Goal: Task Accomplishment & Management: Complete application form

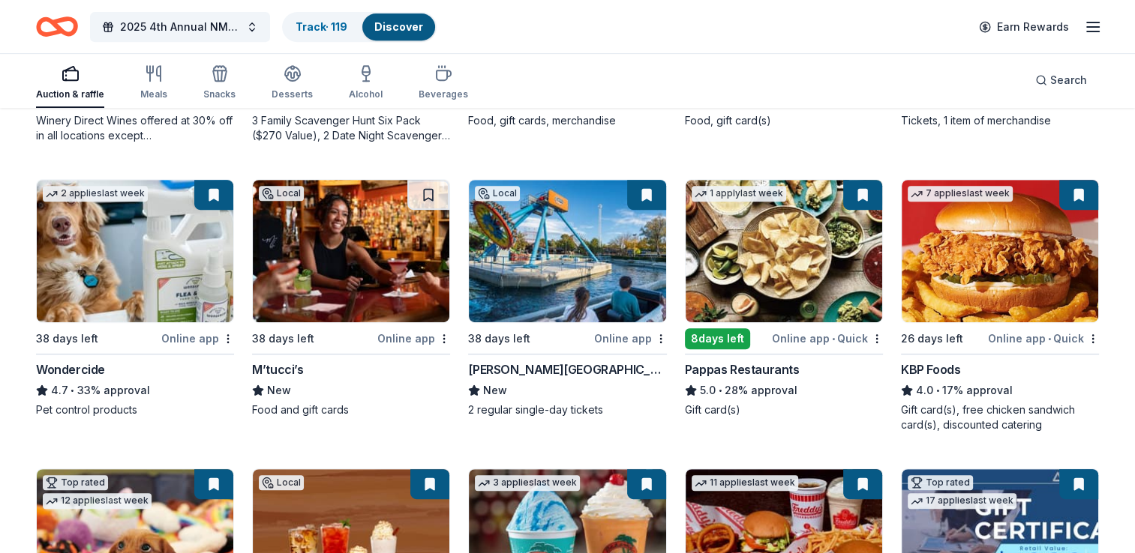
scroll to position [688, 0]
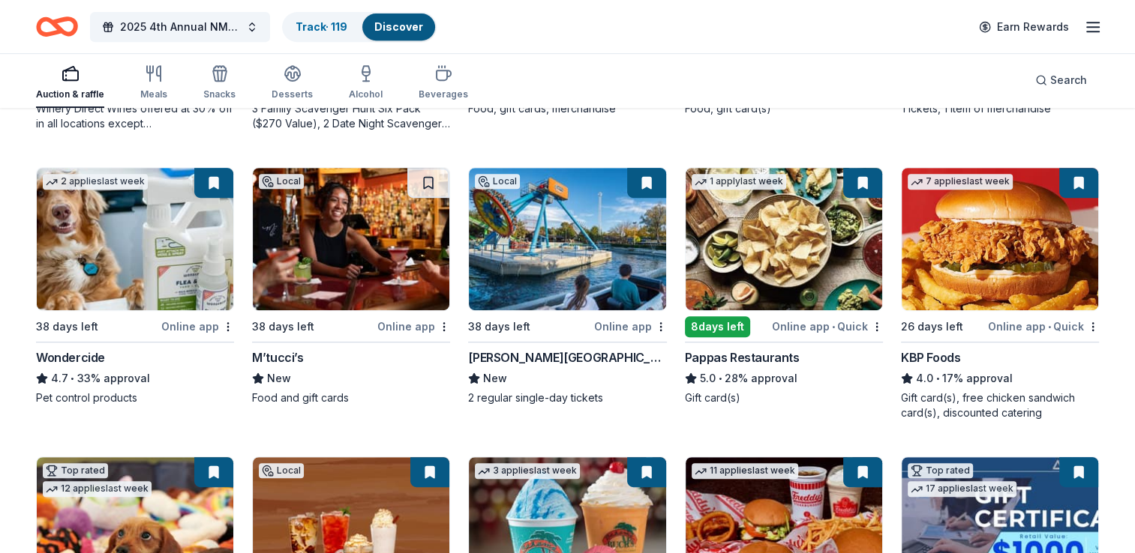
drag, startPoint x: 1111, startPoint y: 398, endPoint x: 1107, endPoint y: 436, distance: 37.8
click at [1107, 436] on div "160 results in Albuquerque, NM Application deadlines 0 this month 28 in October…" at bounding box center [567, 126] width 1135 height 1408
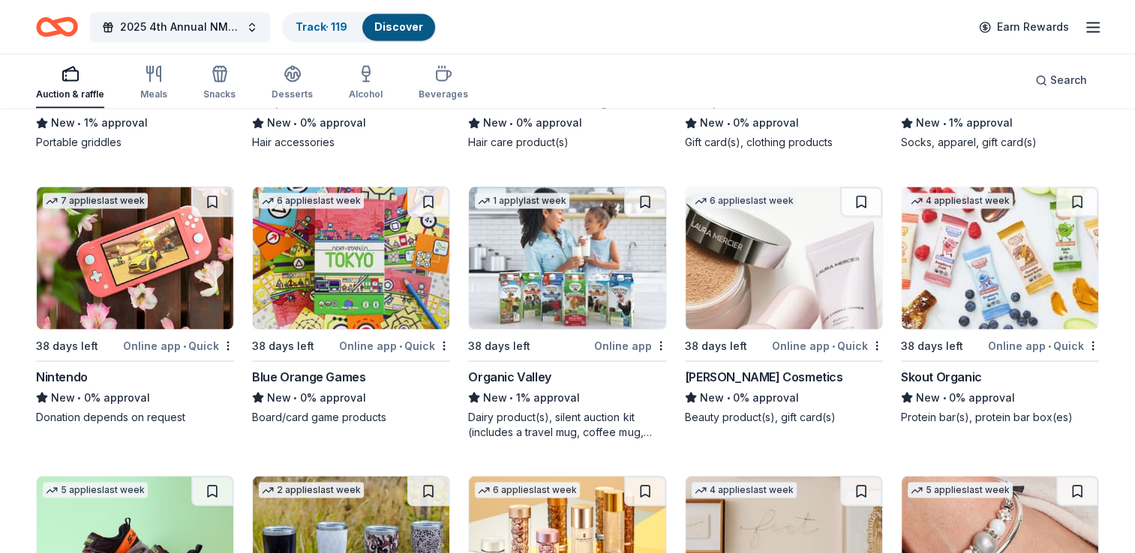
scroll to position [8350, 0]
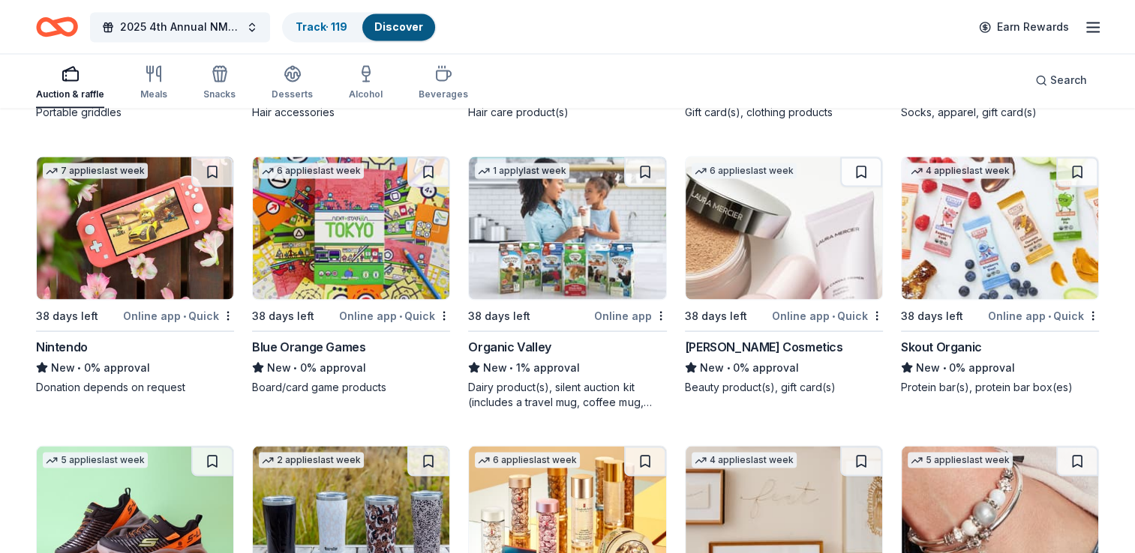
click at [304, 345] on div "Blue Orange Games" at bounding box center [308, 346] width 113 height 18
click at [549, 281] on img at bounding box center [567, 228] width 196 height 142
click at [772, 279] on img at bounding box center [783, 228] width 196 height 142
click at [972, 258] on img at bounding box center [999, 228] width 196 height 142
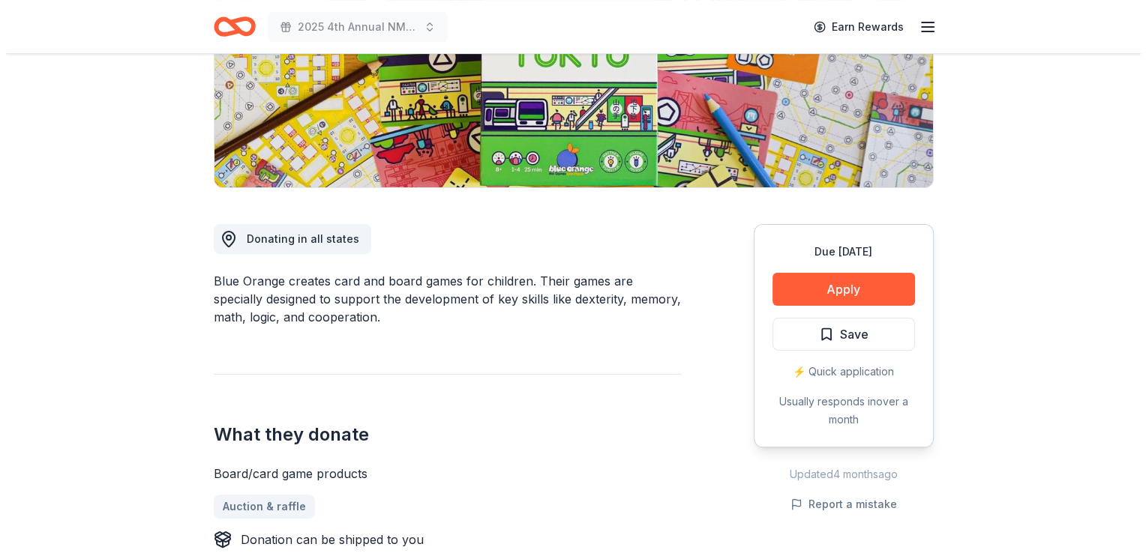
scroll to position [345, 0]
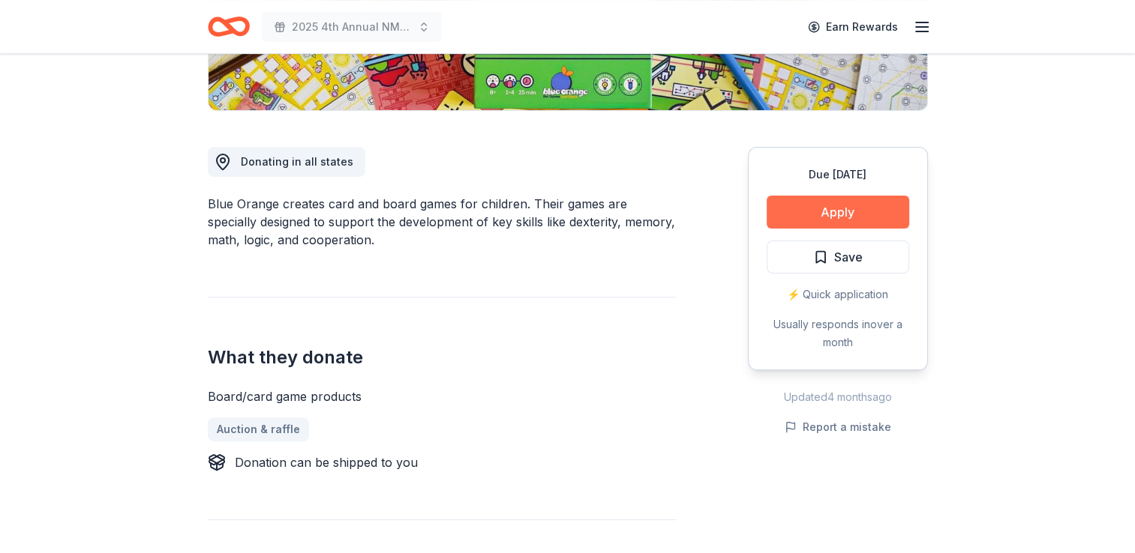
click at [811, 214] on button "Apply" at bounding box center [837, 212] width 142 height 33
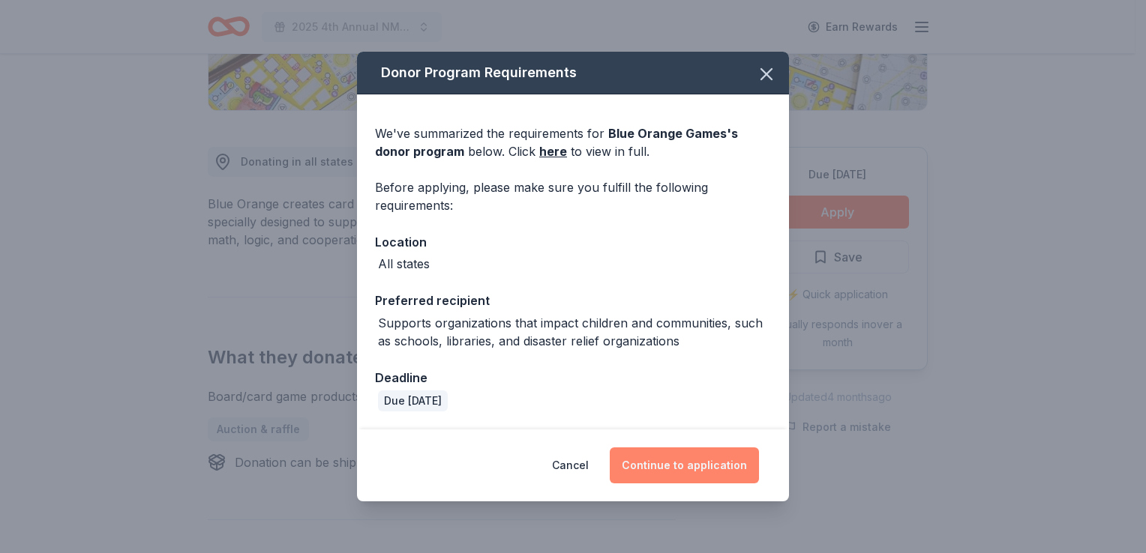
click at [650, 471] on button "Continue to application" at bounding box center [684, 466] width 149 height 36
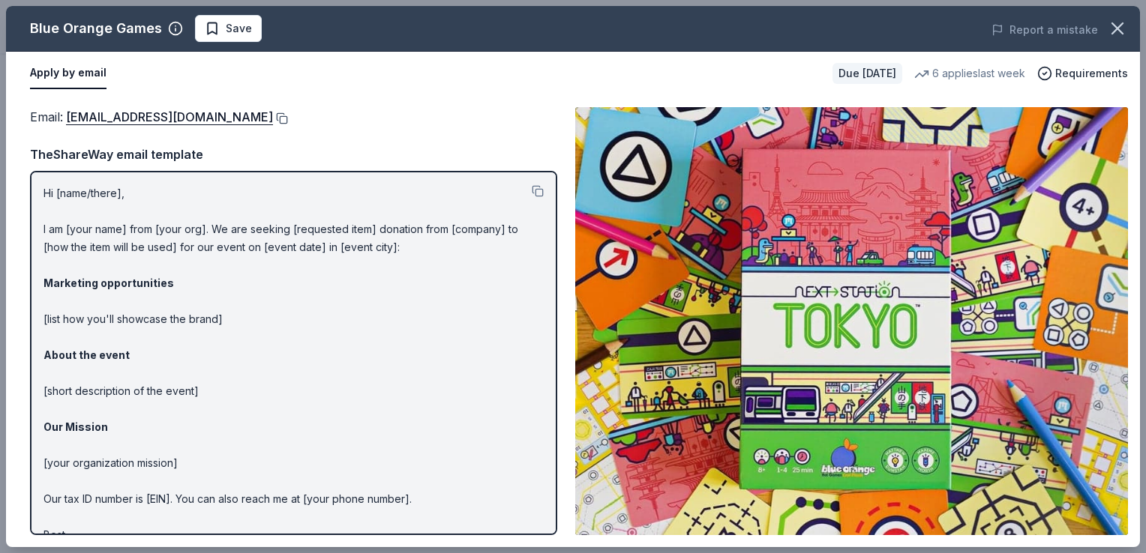
click at [273, 121] on button at bounding box center [280, 118] width 15 height 12
click at [228, 40] on button "Save" at bounding box center [228, 28] width 67 height 27
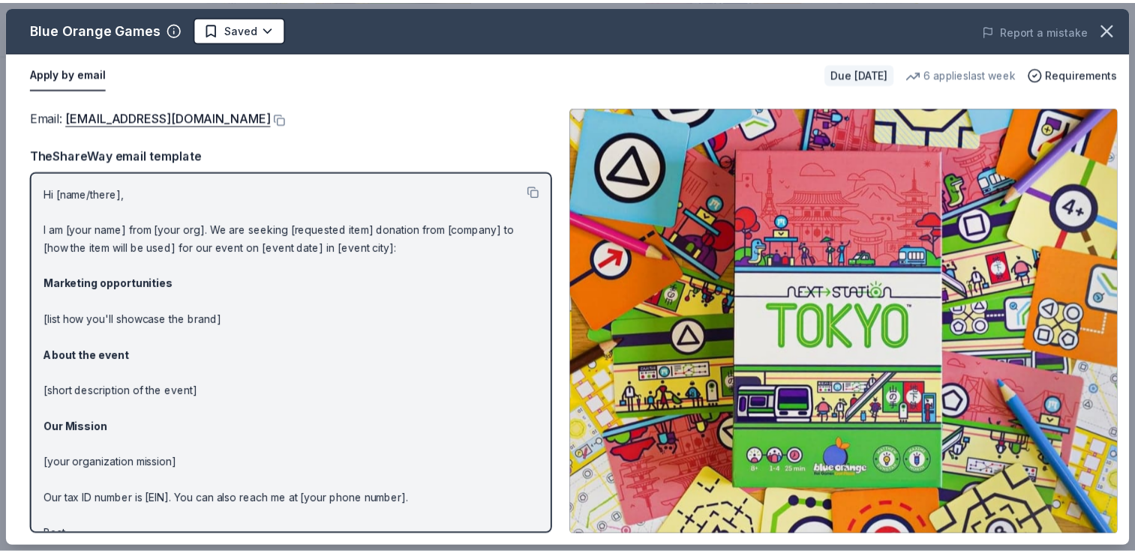
scroll to position [0, 0]
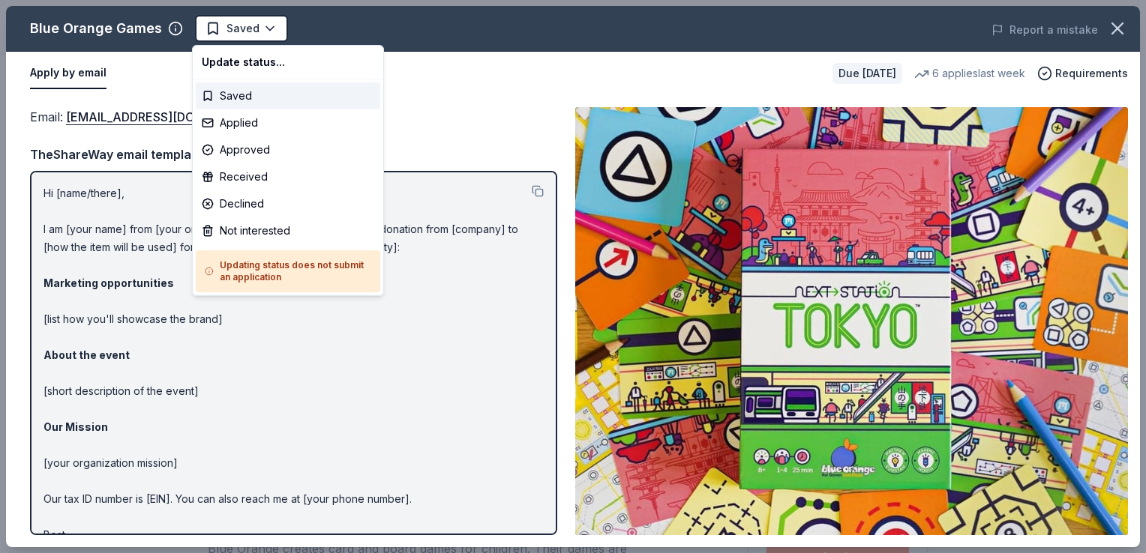
click at [228, 40] on html "2025 4th Annual NMAEYC Snowball Gala Saved Apply Due in 38 days Share Blue Oran…" at bounding box center [573, 276] width 1146 height 553
click at [228, 124] on div "Applied" at bounding box center [288, 122] width 184 height 27
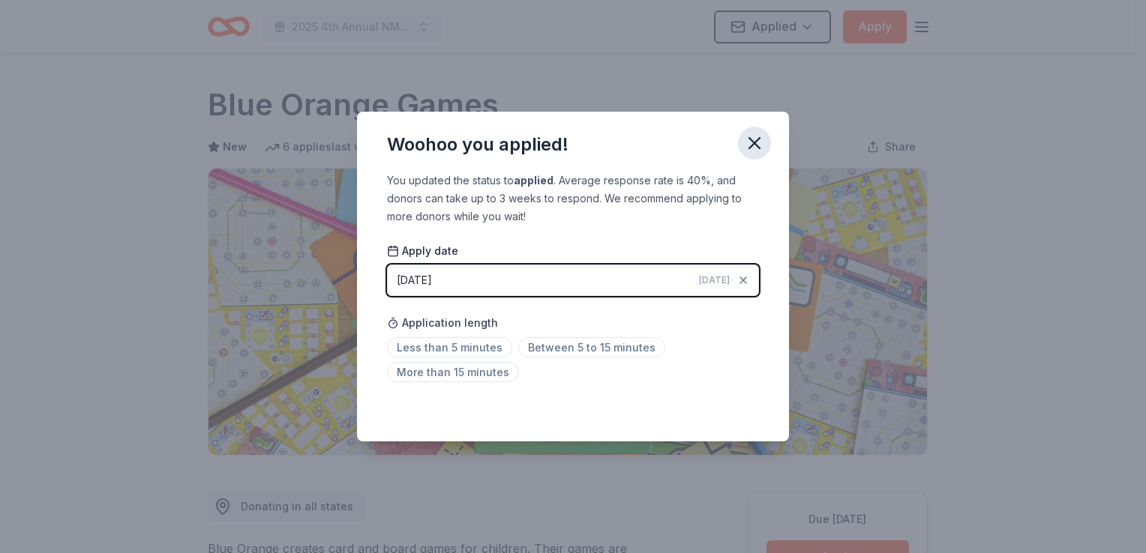
click at [752, 139] on icon "button" at bounding box center [754, 143] width 21 height 21
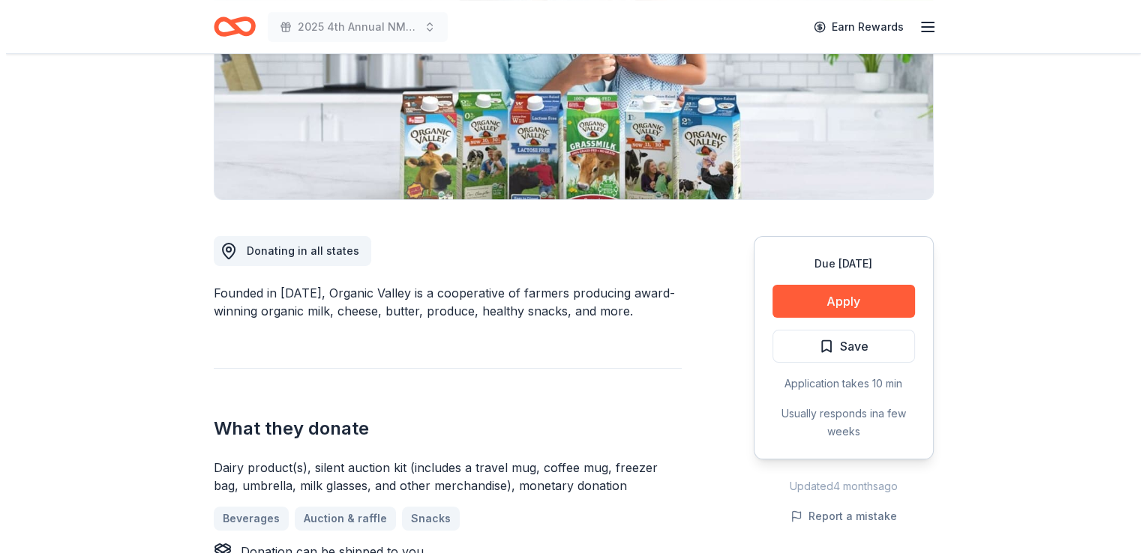
scroll to position [267, 0]
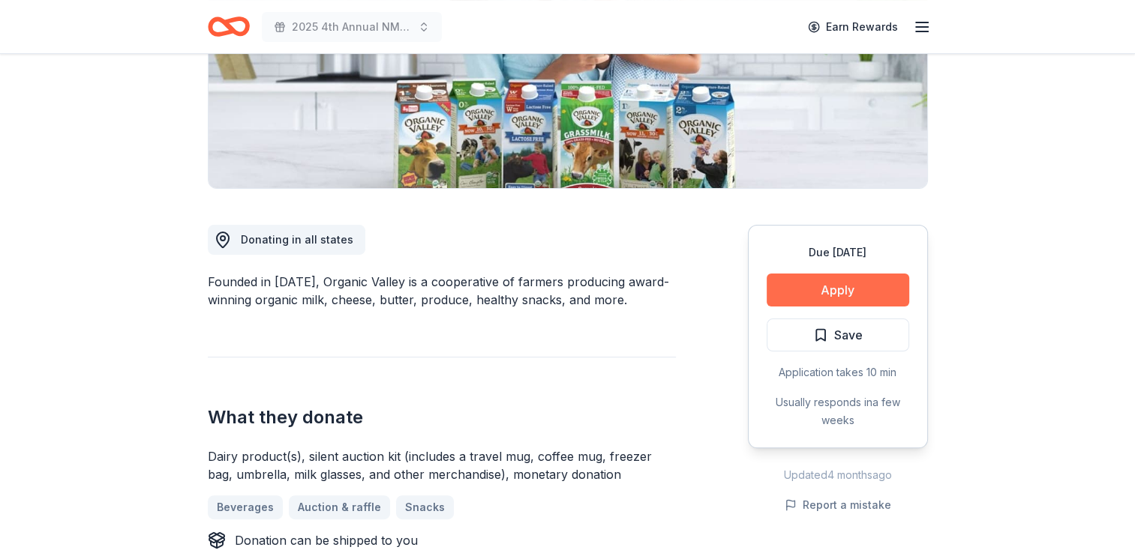
click at [825, 295] on button "Apply" at bounding box center [837, 290] width 142 height 33
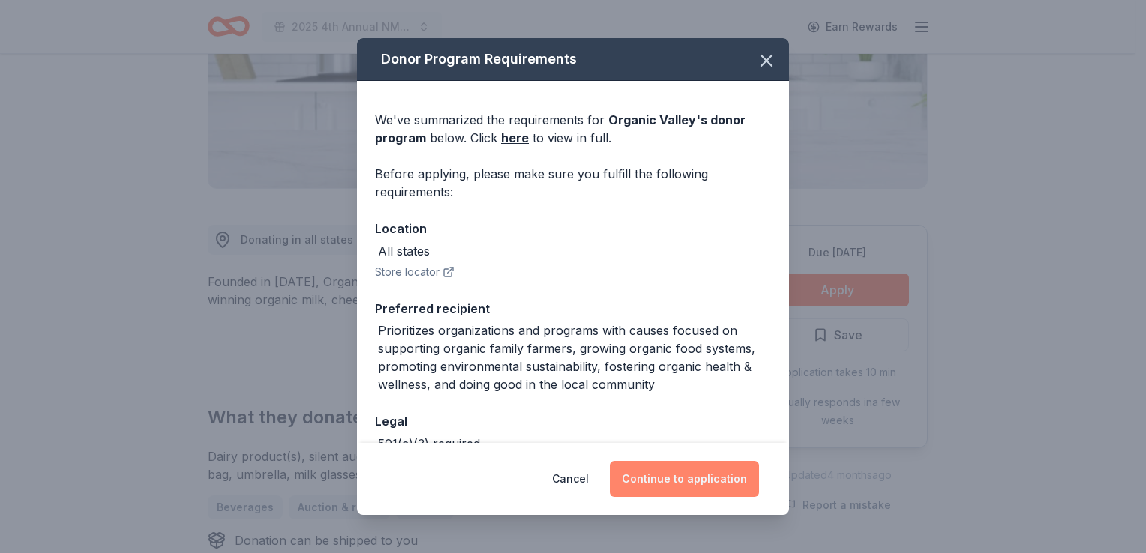
click at [651, 472] on button "Continue to application" at bounding box center [684, 479] width 149 height 36
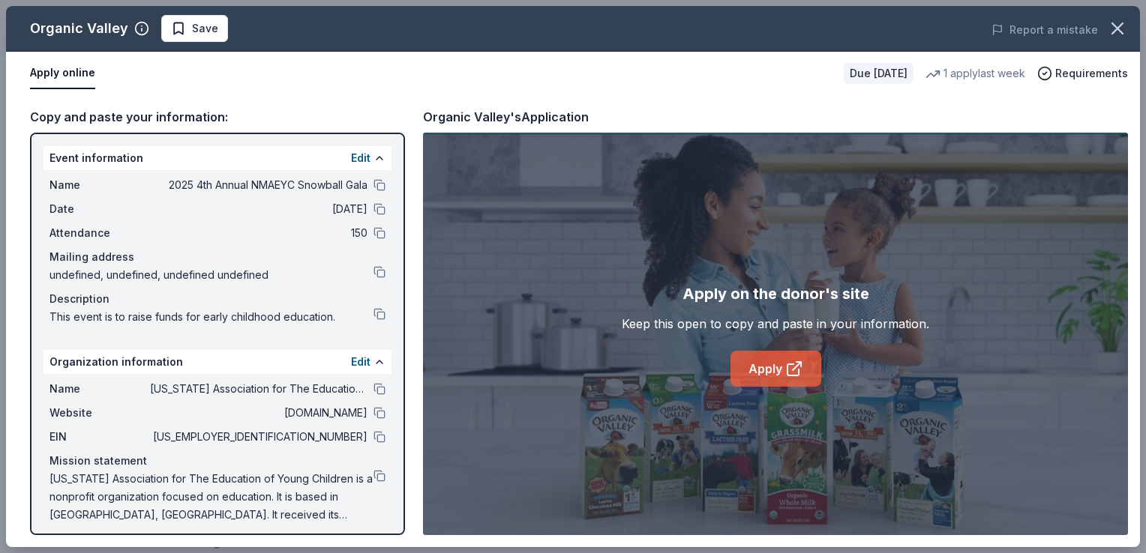
click at [760, 370] on link "Apply" at bounding box center [775, 369] width 91 height 36
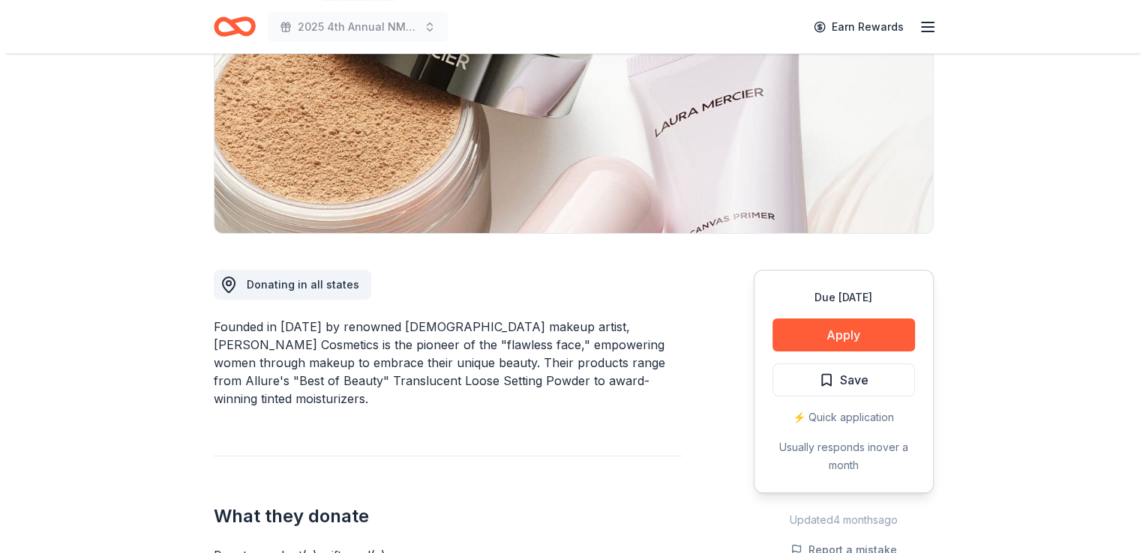
scroll to position [287, 0]
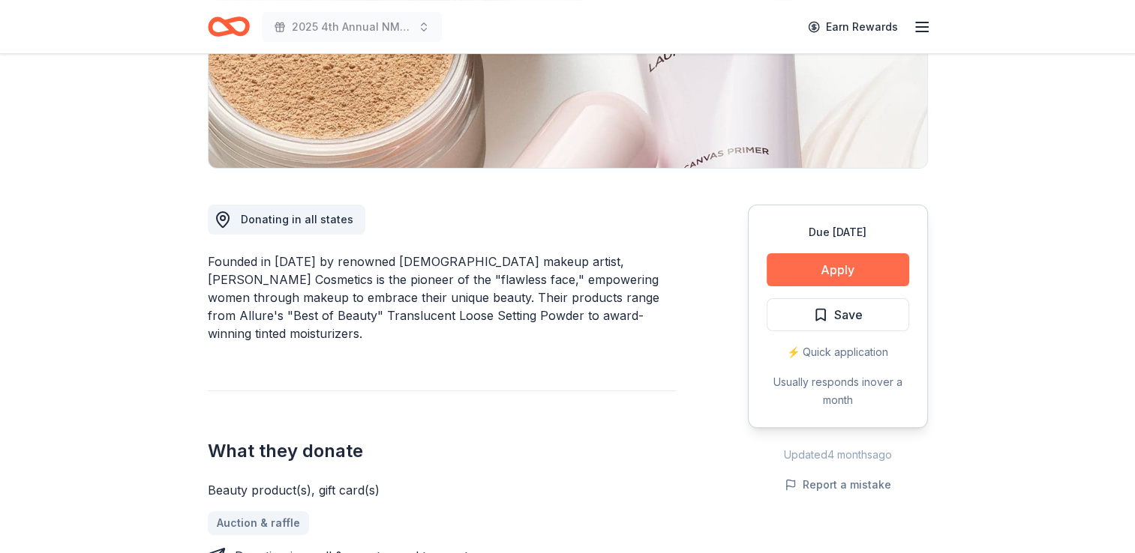
click at [822, 266] on button "Apply" at bounding box center [837, 269] width 142 height 33
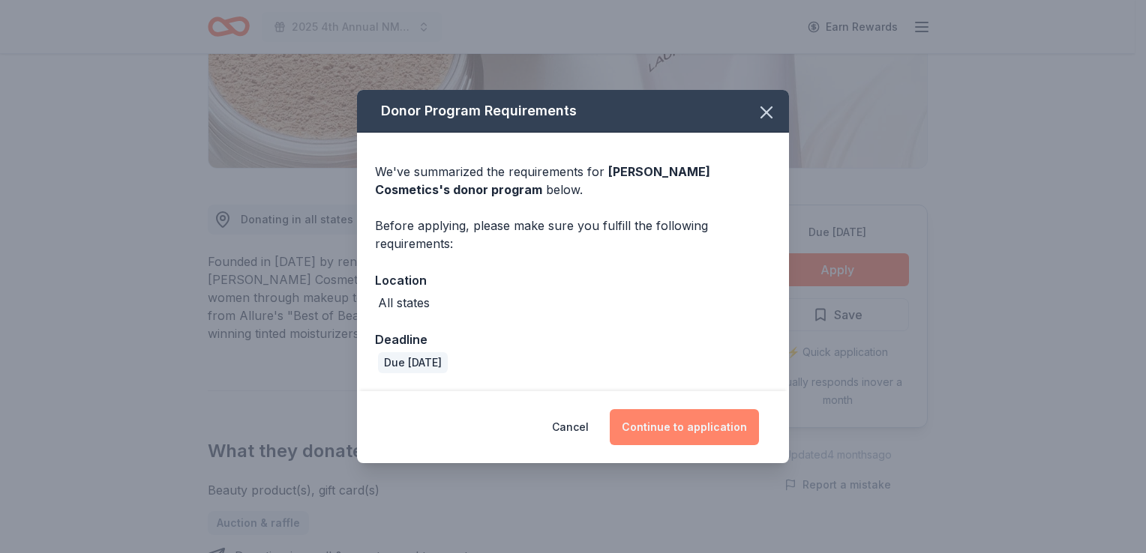
click at [675, 430] on button "Continue to application" at bounding box center [684, 427] width 149 height 36
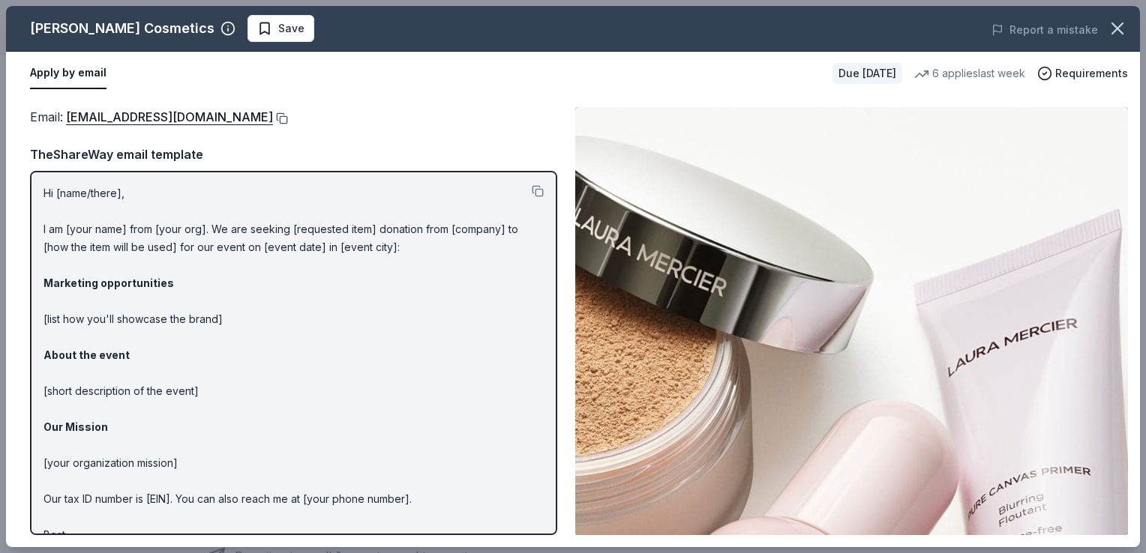
click at [273, 116] on button at bounding box center [280, 118] width 15 height 12
click at [278, 35] on span "Save" at bounding box center [291, 28] width 26 height 18
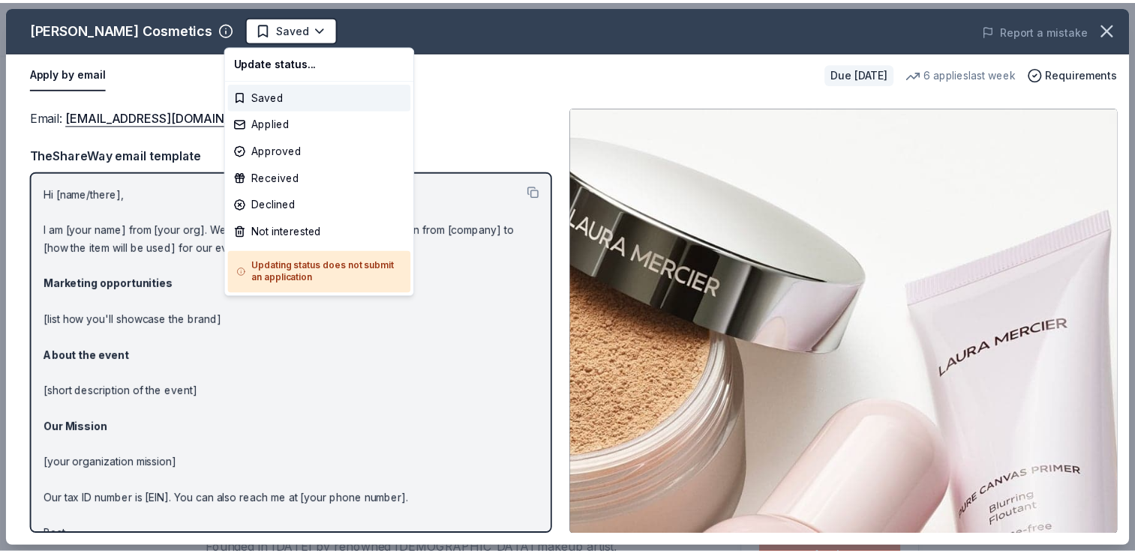
scroll to position [0, 0]
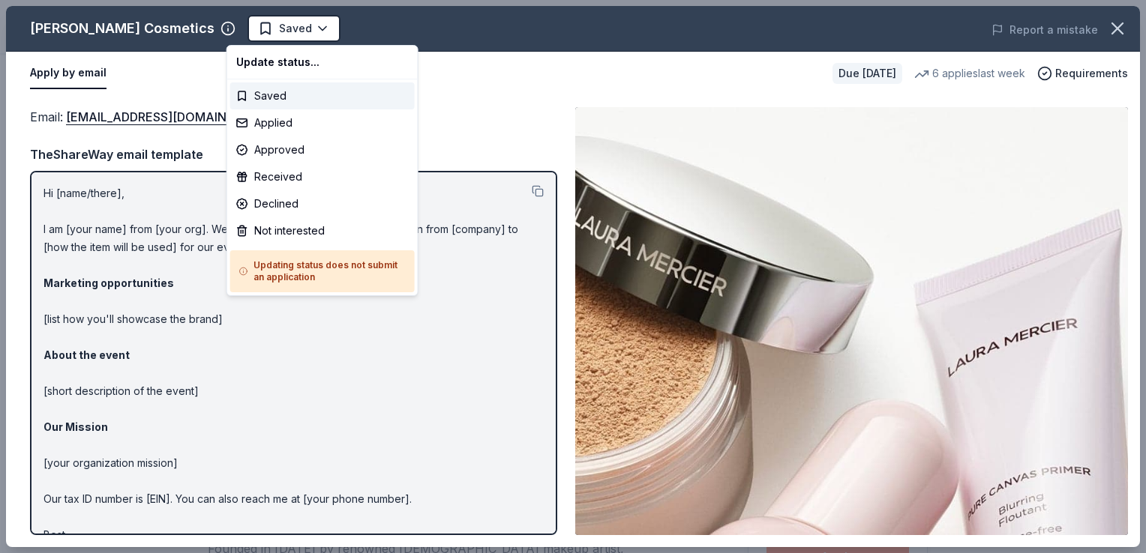
click at [261, 35] on body "2025 4th Annual NMAEYC Snowball Gala Saved Apply Due in 38 days Share Laura Mer…" at bounding box center [567, 276] width 1135 height 553
click at [257, 117] on div "Applied" at bounding box center [322, 122] width 184 height 27
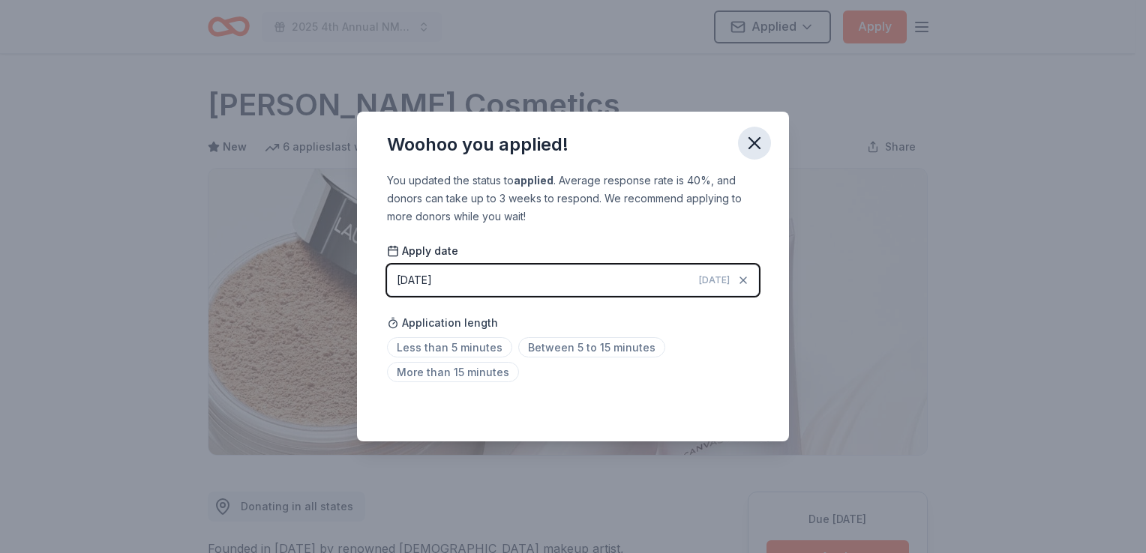
click at [756, 145] on icon "button" at bounding box center [754, 143] width 10 height 10
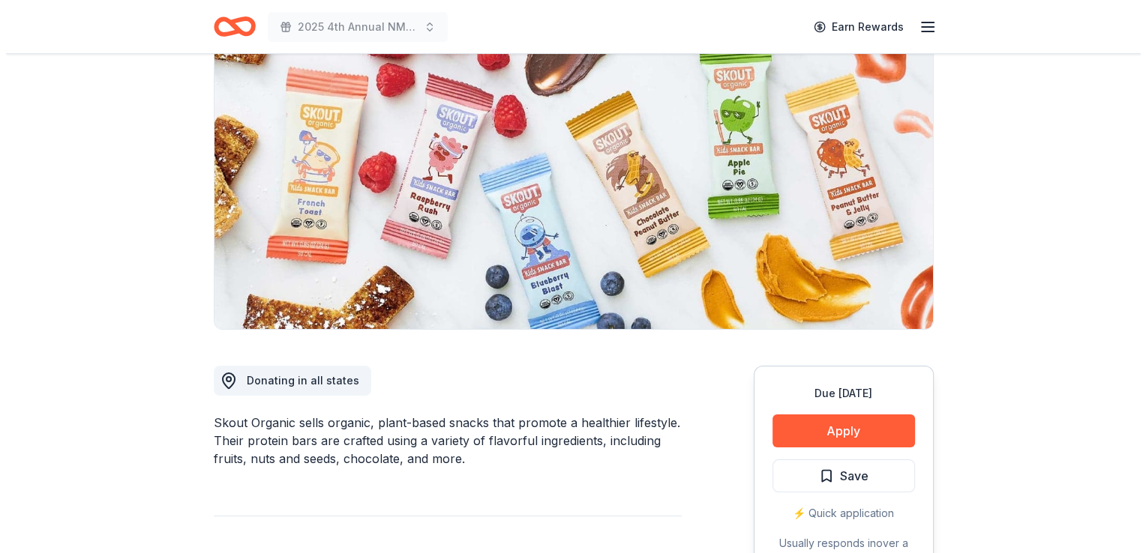
scroll to position [243, 0]
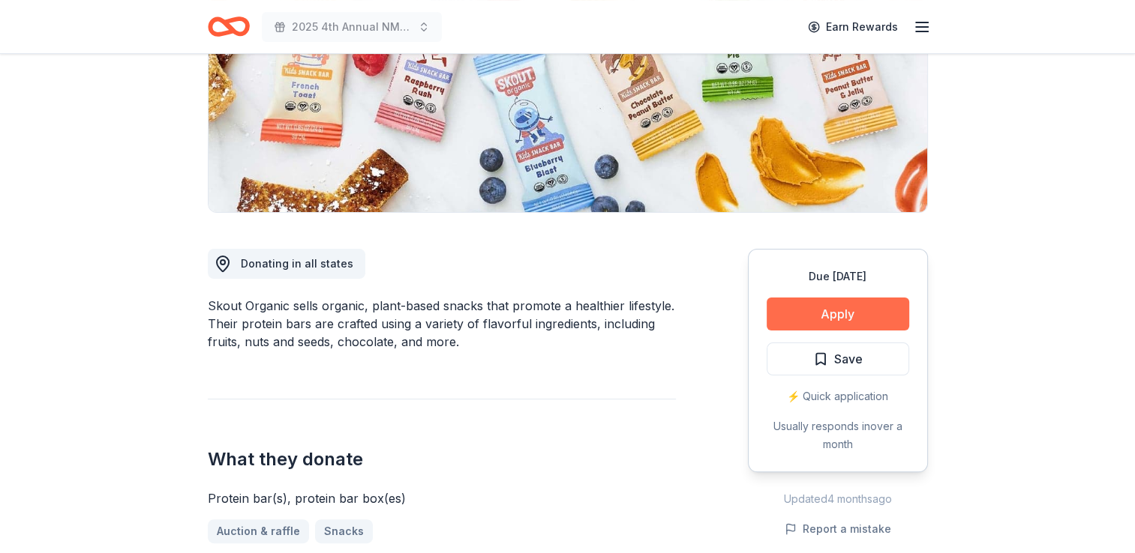
click at [824, 307] on button "Apply" at bounding box center [837, 314] width 142 height 33
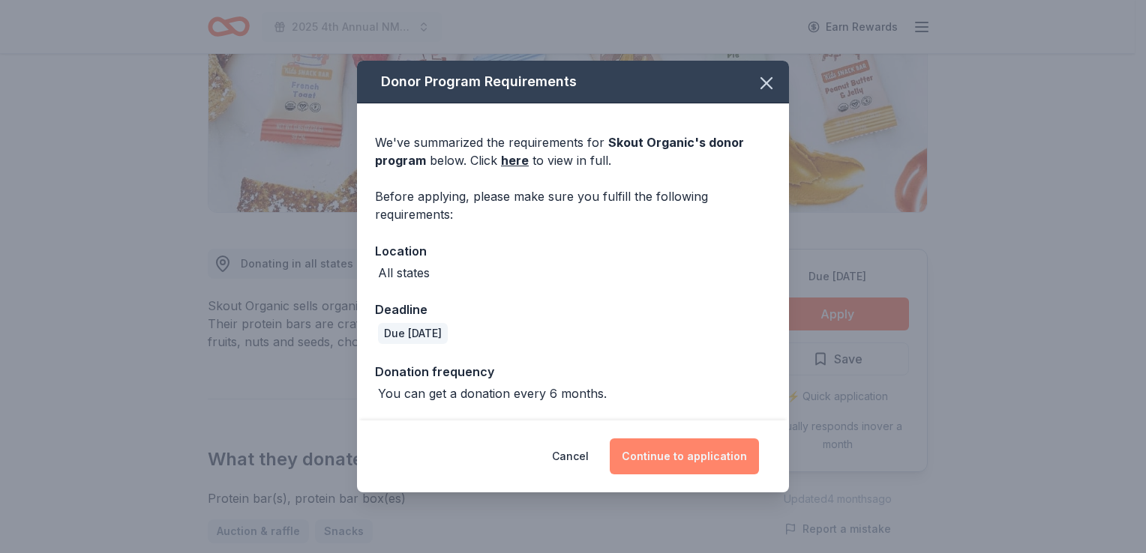
click at [654, 457] on button "Continue to application" at bounding box center [684, 457] width 149 height 36
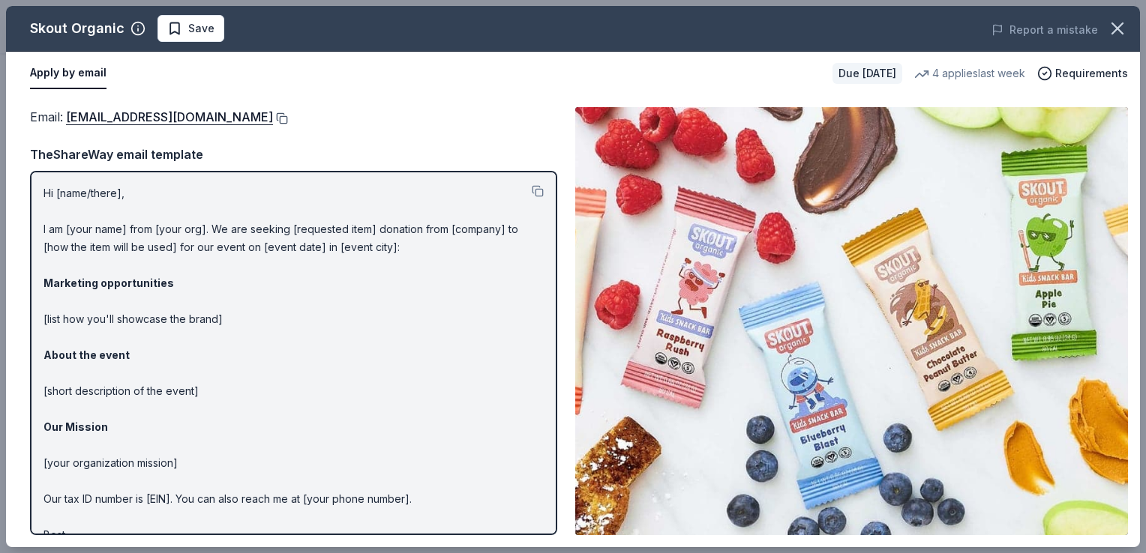
click at [273, 112] on button at bounding box center [280, 118] width 15 height 12
click at [187, 40] on button "Save" at bounding box center [190, 28] width 67 height 27
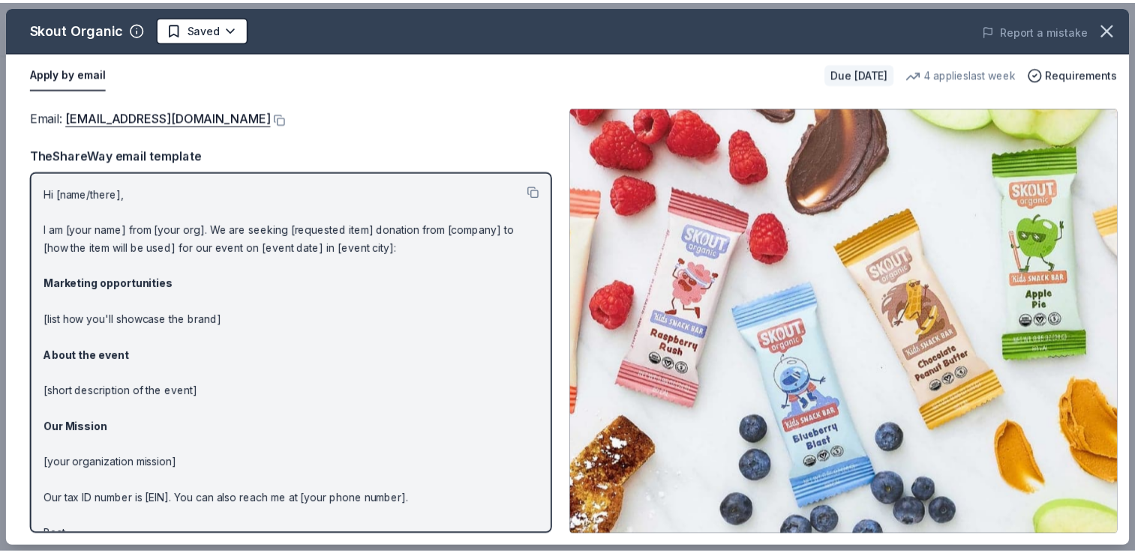
scroll to position [0, 0]
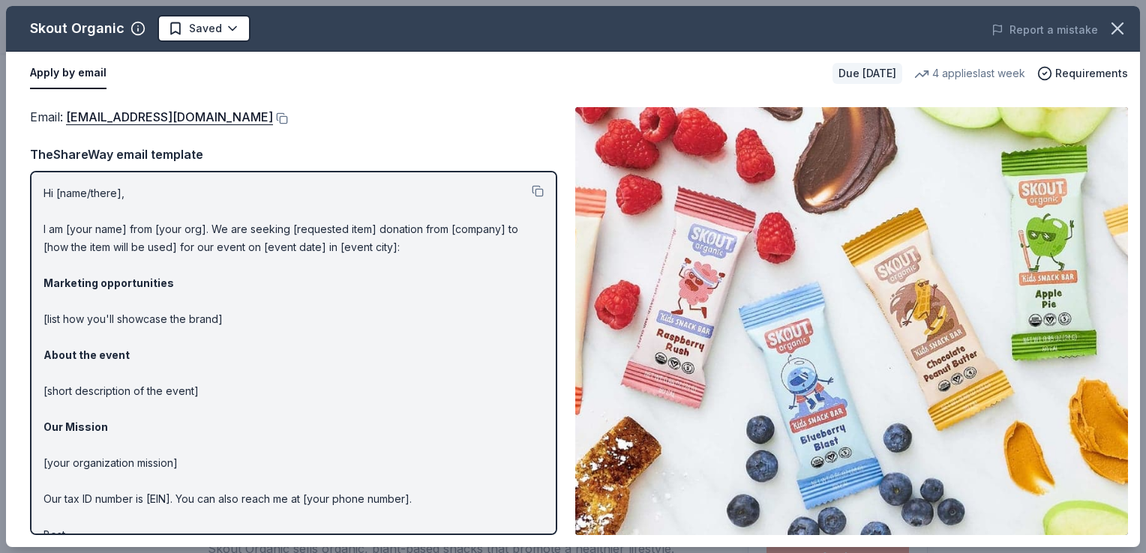
click at [187, 40] on html "2025 4th Annual NMAEYC Snowball Gala Earn Rewards Due [DATE] Share Skout Organi…" at bounding box center [573, 276] width 1146 height 553
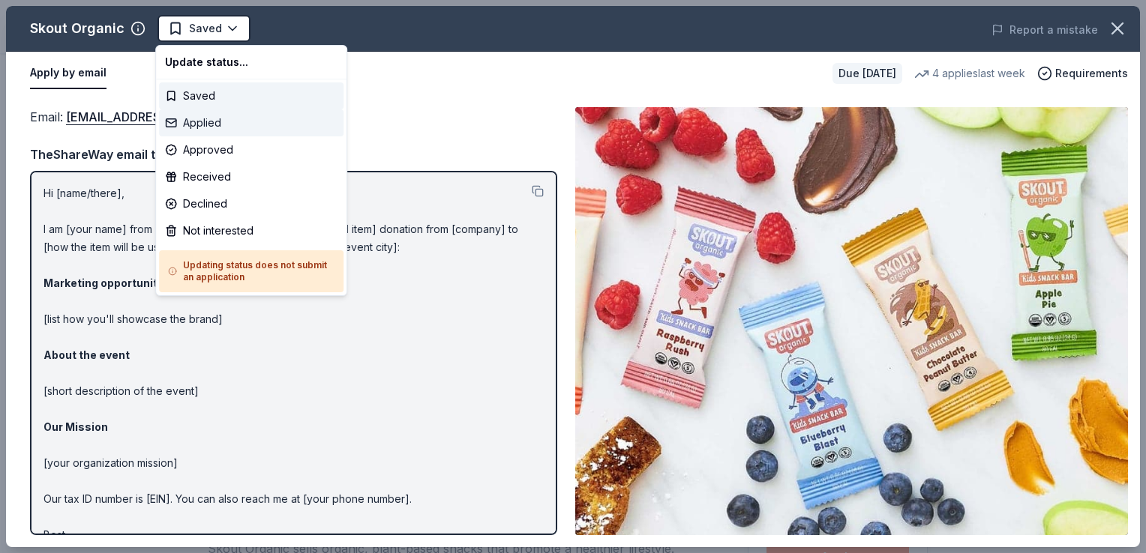
click at [190, 121] on div "Applied" at bounding box center [251, 122] width 184 height 27
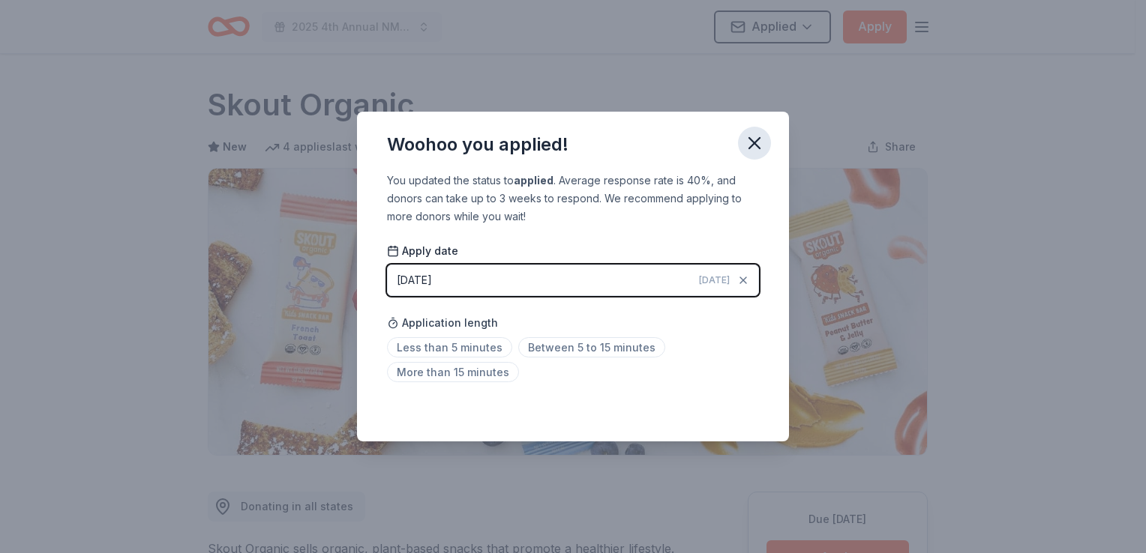
click at [758, 148] on icon "button" at bounding box center [754, 143] width 21 height 21
